Goal: Information Seeking & Learning: Learn about a topic

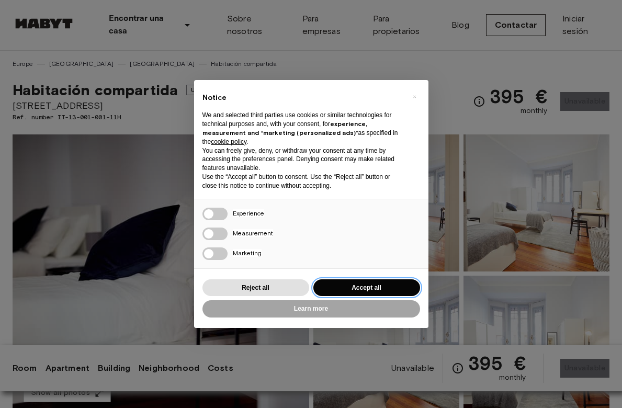
click at [349, 285] on button "Accept all" at bounding box center [367, 288] width 107 height 17
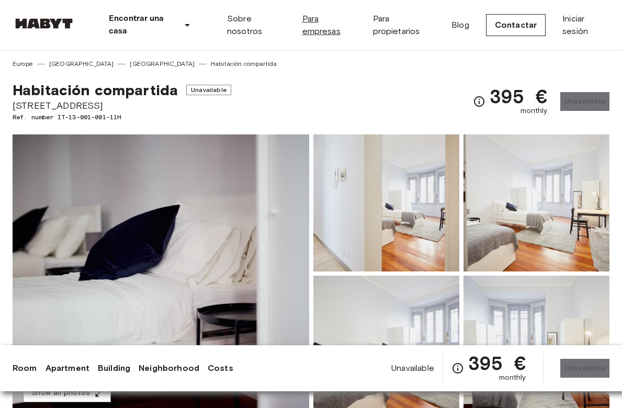
scroll to position [3, 0]
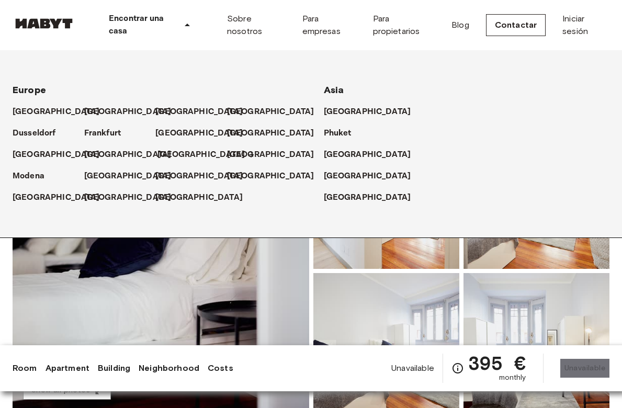
click at [177, 157] on p "[GEOGRAPHIC_DATA]" at bounding box center [201, 155] width 87 height 13
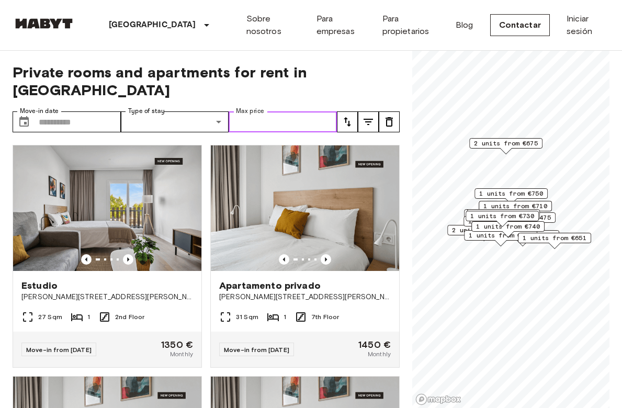
click at [310, 112] on input "Max price" at bounding box center [283, 122] width 108 height 21
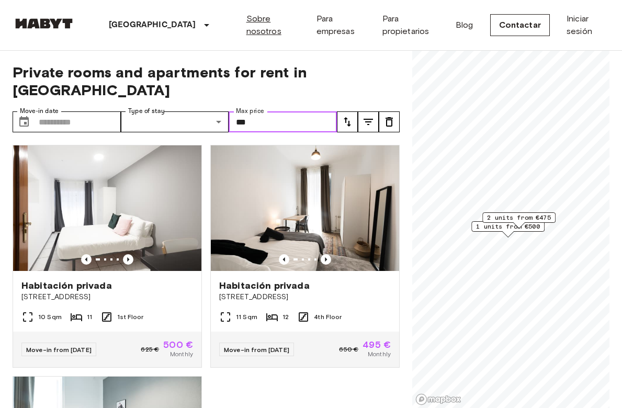
type input "***"
click at [253, 27] on link "Sobre nosotros" at bounding box center [273, 25] width 53 height 25
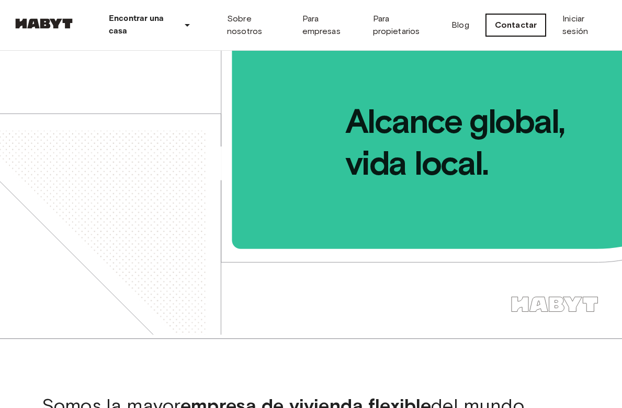
click at [525, 23] on link "Contactar" at bounding box center [516, 25] width 60 height 22
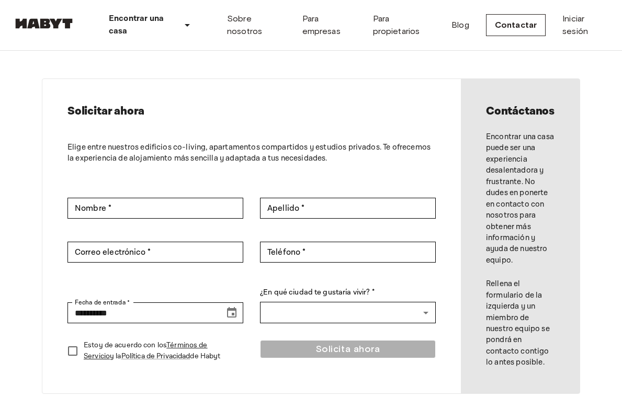
scroll to position [2, 0]
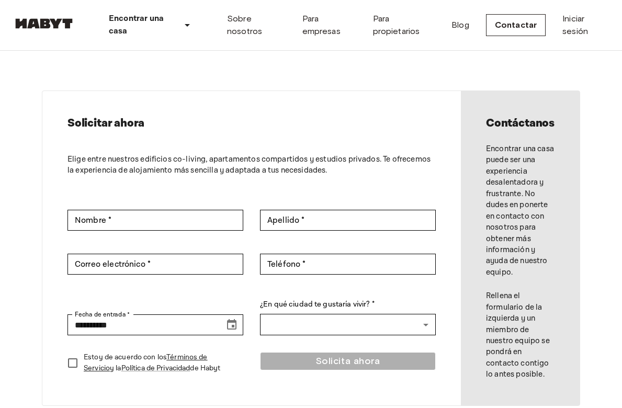
click at [50, 27] on img at bounding box center [44, 23] width 63 height 10
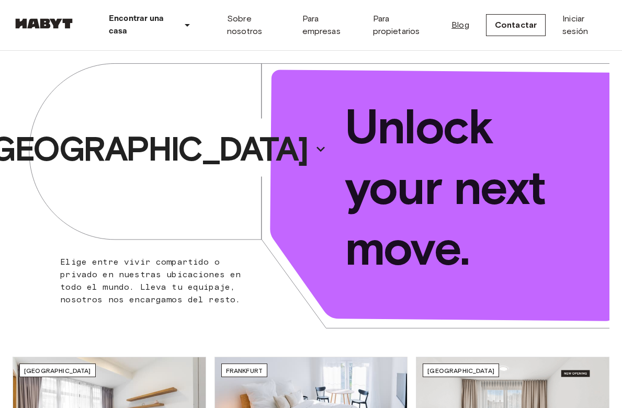
click at [463, 22] on link "Blog" at bounding box center [461, 25] width 18 height 13
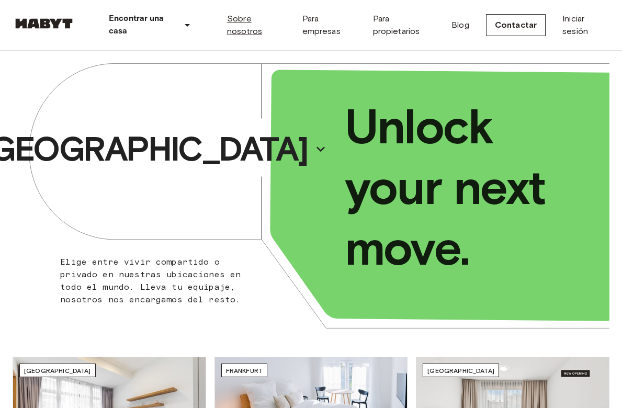
click at [252, 29] on link "Sobre nosotros" at bounding box center [256, 25] width 59 height 25
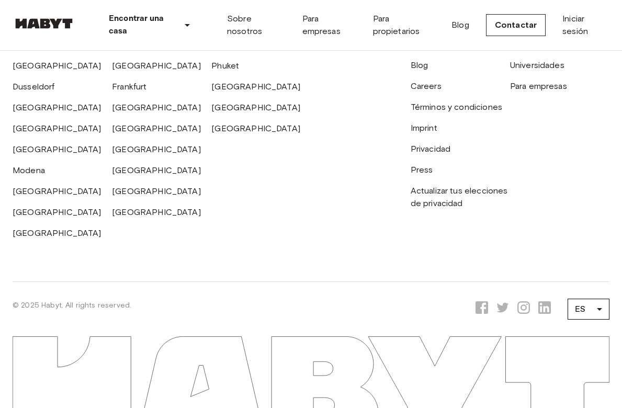
scroll to position [3486, 0]
click at [447, 49] on link "Centro de ayuda" at bounding box center [443, 44] width 65 height 10
